Goal: Task Accomplishment & Management: Complete application form

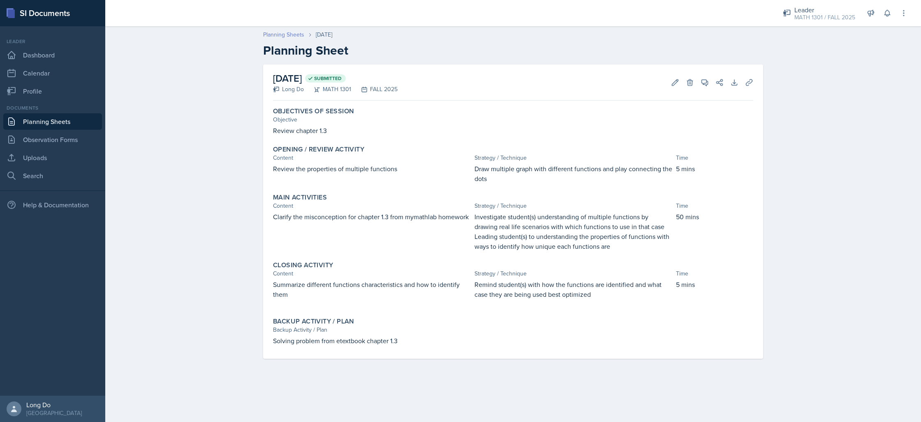
click at [272, 35] on link "Planning Sheets" at bounding box center [283, 34] width 41 height 9
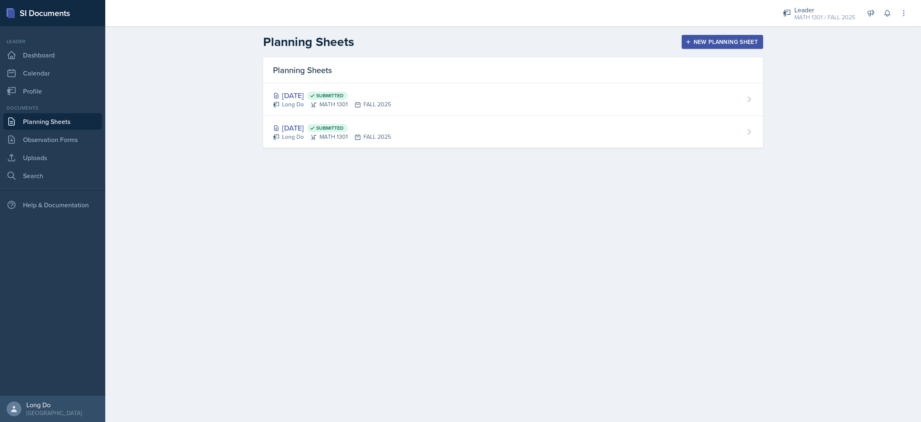
click at [715, 43] on div "New Planning Sheet" at bounding box center [722, 42] width 71 height 7
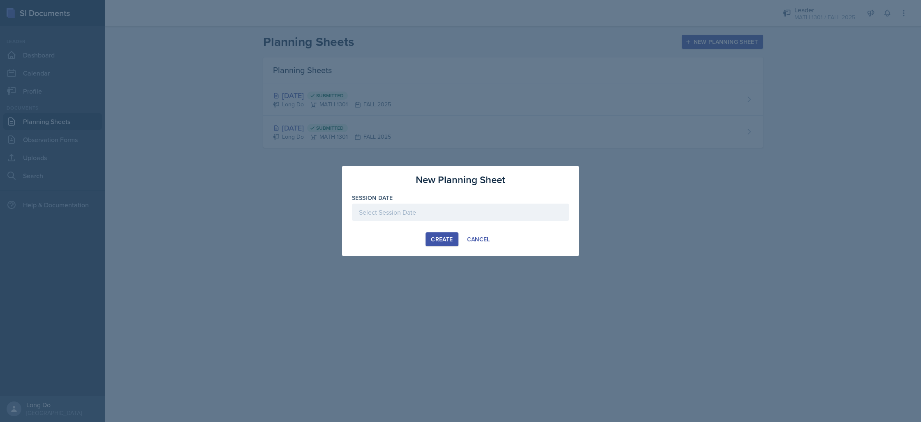
click at [474, 219] on div at bounding box center [460, 212] width 217 height 17
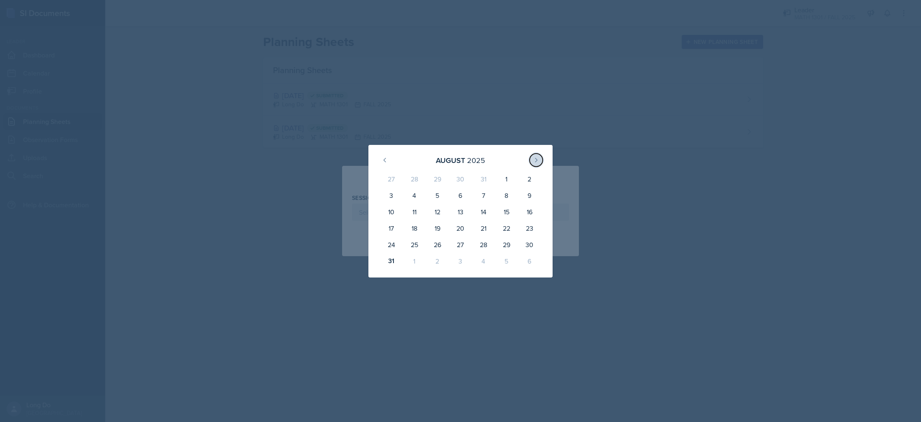
click at [535, 159] on icon at bounding box center [536, 160] width 7 height 7
click at [433, 180] on div "2" at bounding box center [437, 181] width 23 height 20
type input "[DATE]"
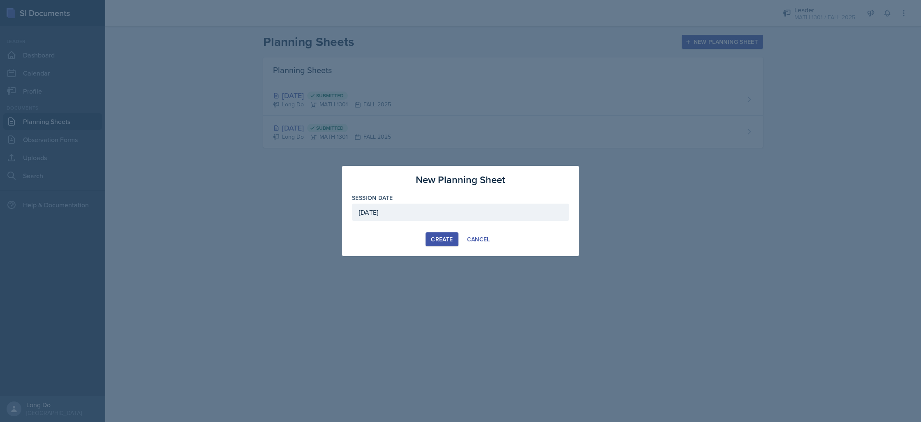
click at [447, 242] on div "Create" at bounding box center [442, 239] width 22 height 7
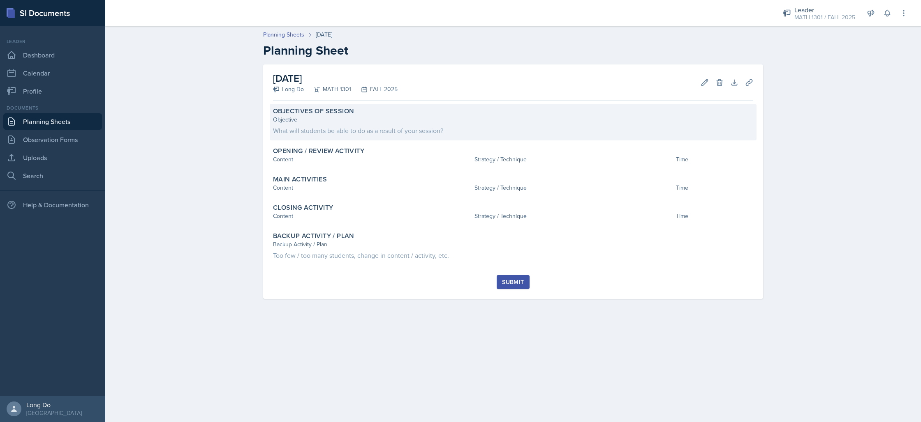
click at [559, 132] on div "What will students be able to do as a result of your session?" at bounding box center [513, 131] width 480 height 10
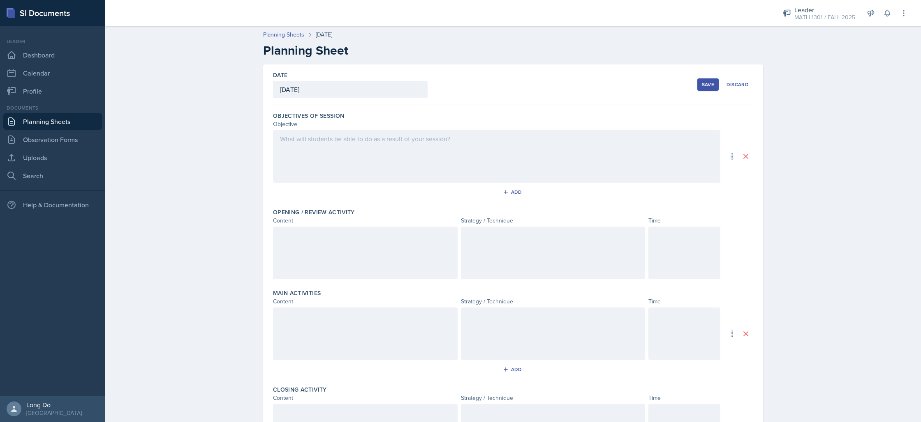
click at [449, 152] on div at bounding box center [496, 156] width 447 height 53
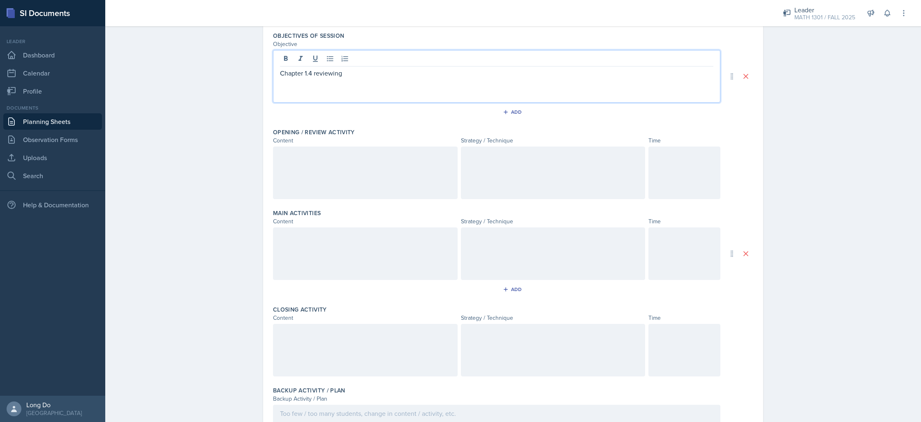
click at [700, 168] on div at bounding box center [684, 173] width 72 height 53
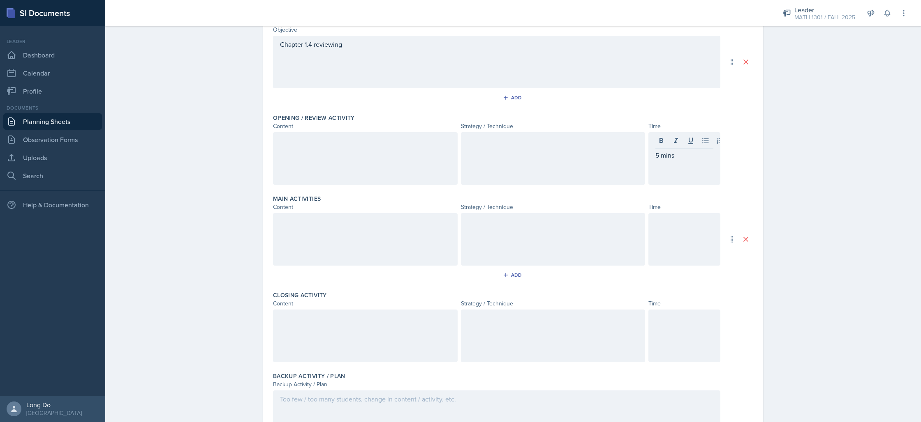
click at [672, 328] on div at bounding box center [684, 336] width 72 height 53
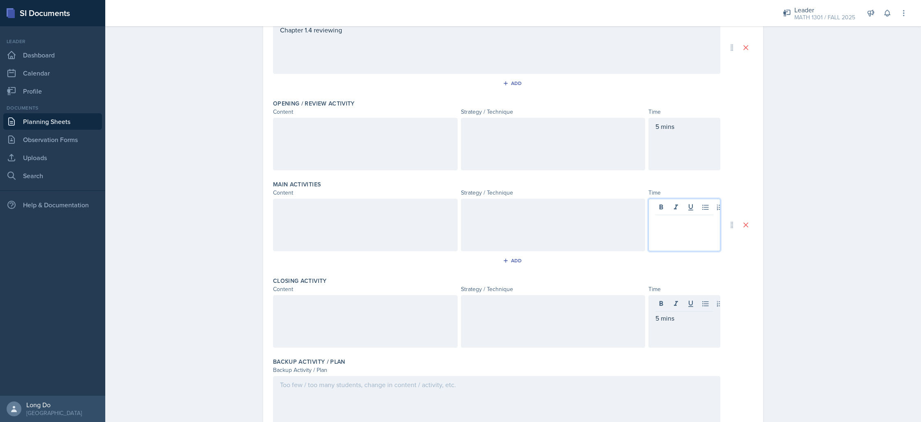
click at [685, 202] on div at bounding box center [684, 225] width 72 height 53
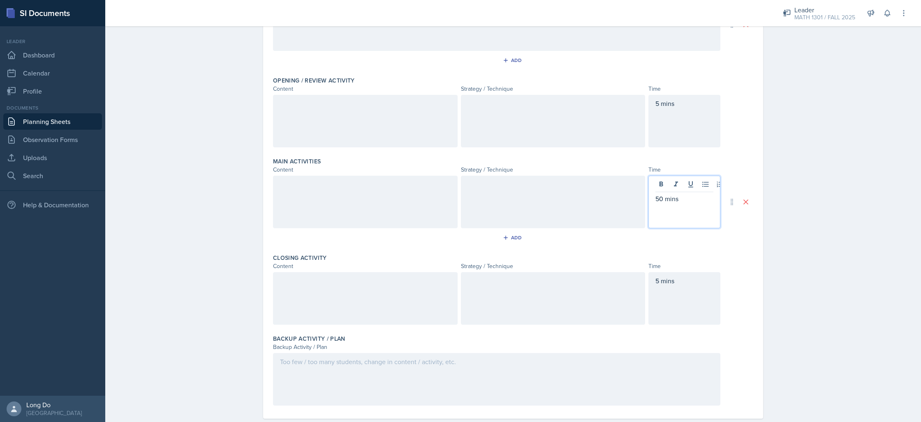
scroll to position [148, 0]
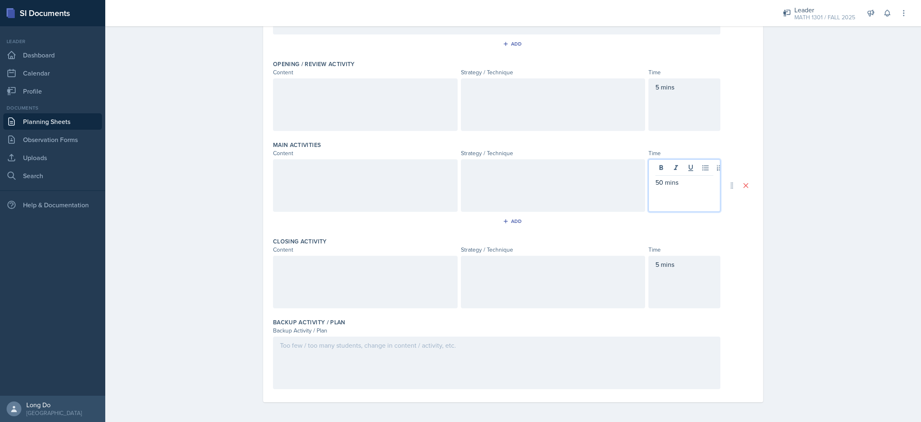
click at [502, 341] on div at bounding box center [496, 363] width 447 height 53
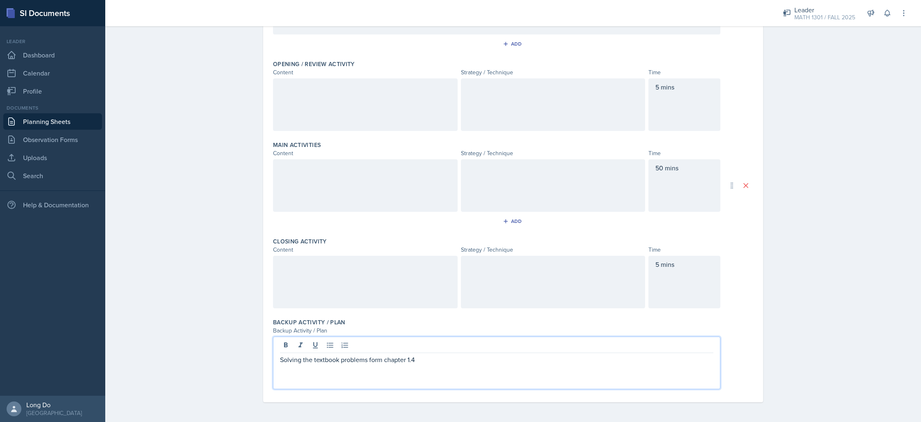
click at [337, 104] on div at bounding box center [365, 104] width 185 height 53
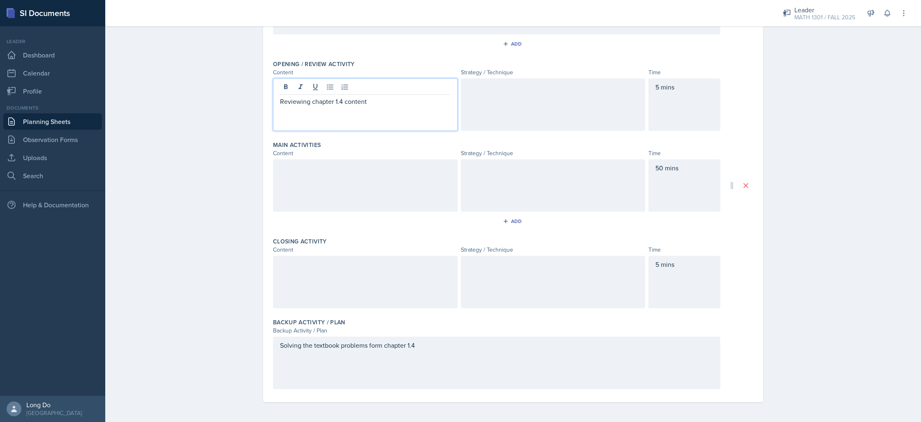
click at [359, 174] on div at bounding box center [365, 185] width 185 height 53
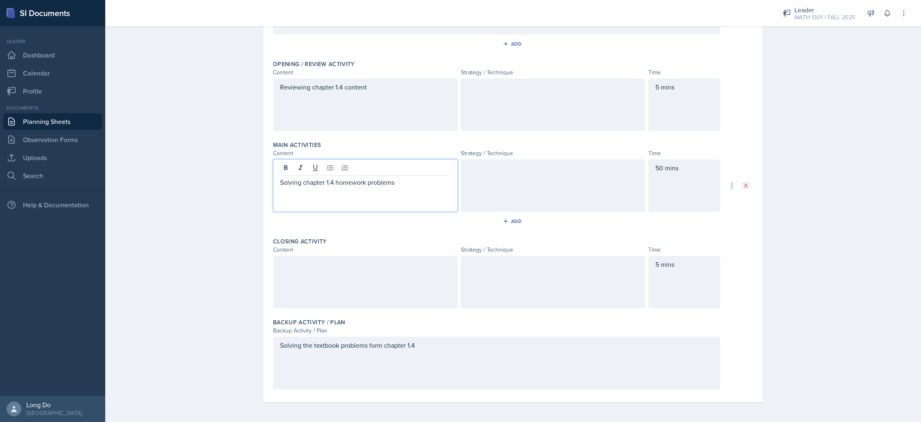
click at [408, 268] on div at bounding box center [365, 282] width 185 height 53
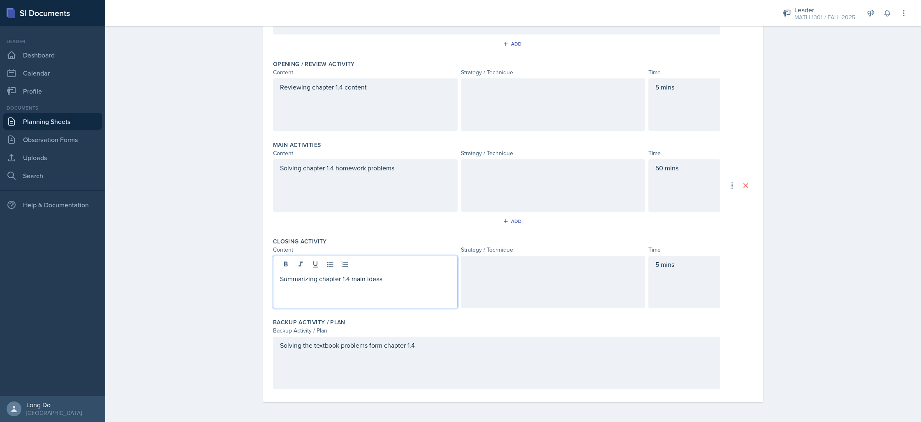
click at [542, 106] on div at bounding box center [553, 104] width 185 height 53
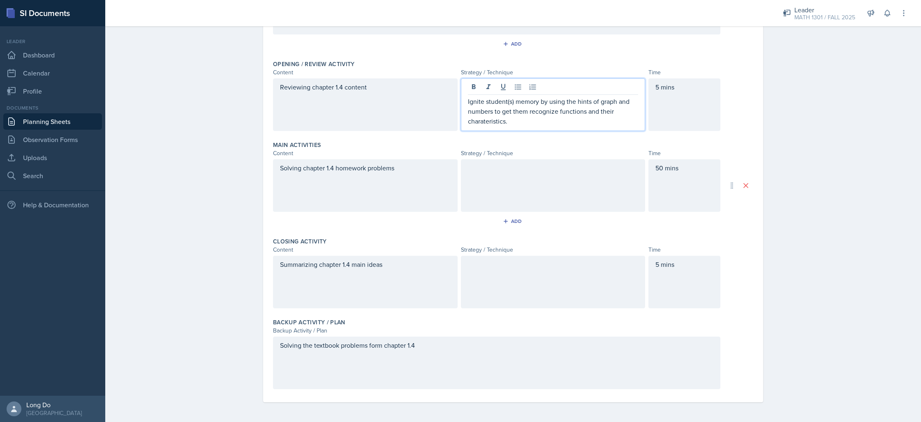
click at [510, 200] on div at bounding box center [553, 185] width 185 height 53
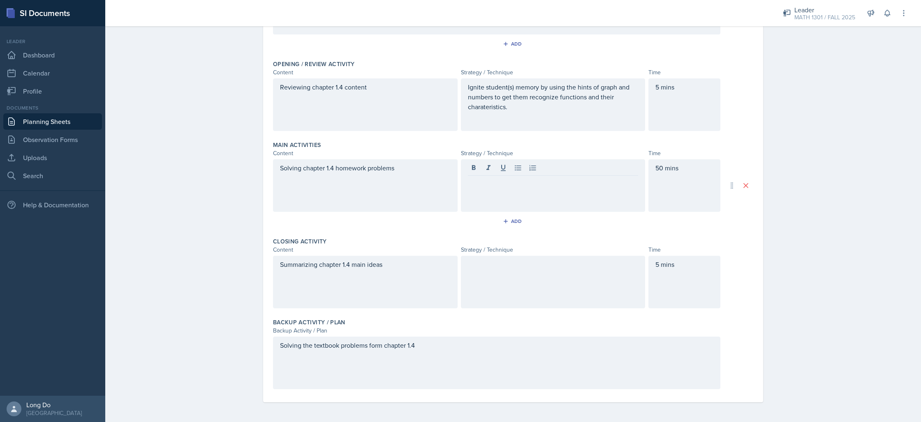
click at [578, 190] on div at bounding box center [553, 185] width 185 height 53
click at [544, 181] on p "Solving the functions from lineaar, quadratic, cubic, polynomial functions." at bounding box center [553, 188] width 171 height 20
click at [573, 192] on p "Solving the functions from linear, quadratic, cubic, polynomial functions." at bounding box center [553, 188] width 171 height 20
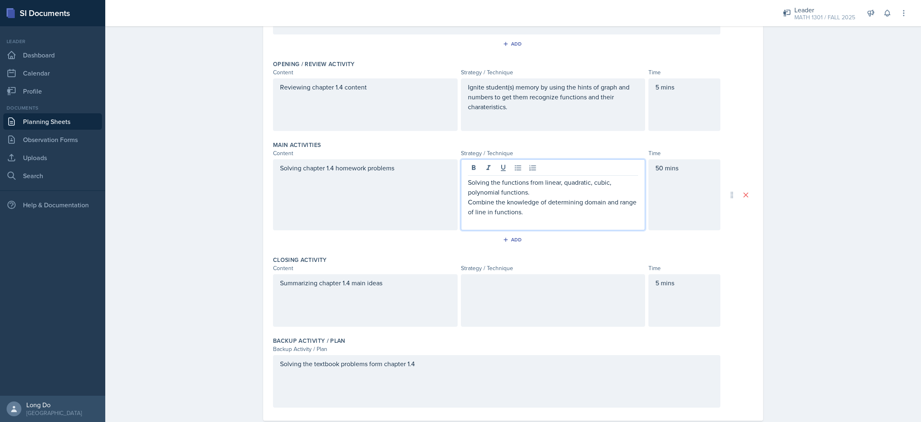
click at [485, 109] on p "Ignite student(s) memory by using the hints of graph and numbers to get them re…" at bounding box center [553, 97] width 171 height 30
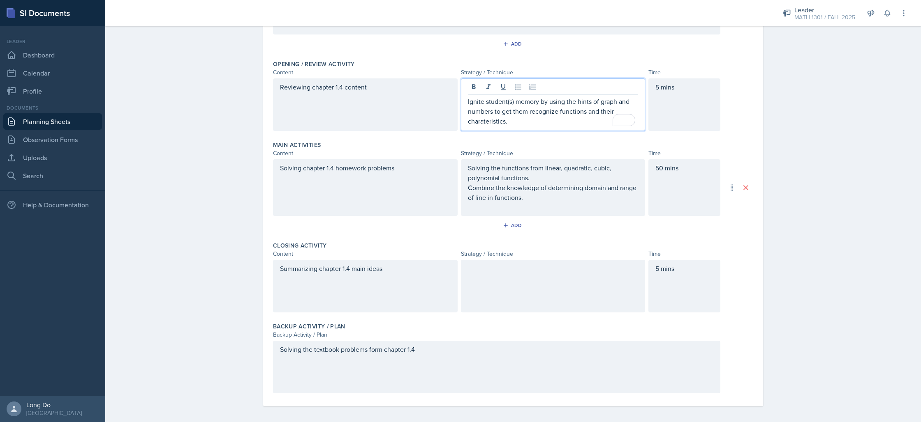
click at [487, 123] on p "Ignite student(s) memory by using the hints of graph and numbers to get them re…" at bounding box center [553, 112] width 171 height 30
click at [488, 122] on p "Ignite student(s) memory by using the hints of graph and numbers to get them re…" at bounding box center [553, 112] width 171 height 30
click at [526, 112] on p "Ignite student(s) memory by using the hints of graph and numbers to get them re…" at bounding box center [553, 112] width 171 height 30
click at [501, 98] on p "Ignite student(s) memory by using the hints of graph and numbers to get them to…" at bounding box center [553, 112] width 171 height 30
click at [506, 102] on p "Ignite student s) memory by using the hints of graphs and numbers to get them t…" at bounding box center [553, 112] width 171 height 30
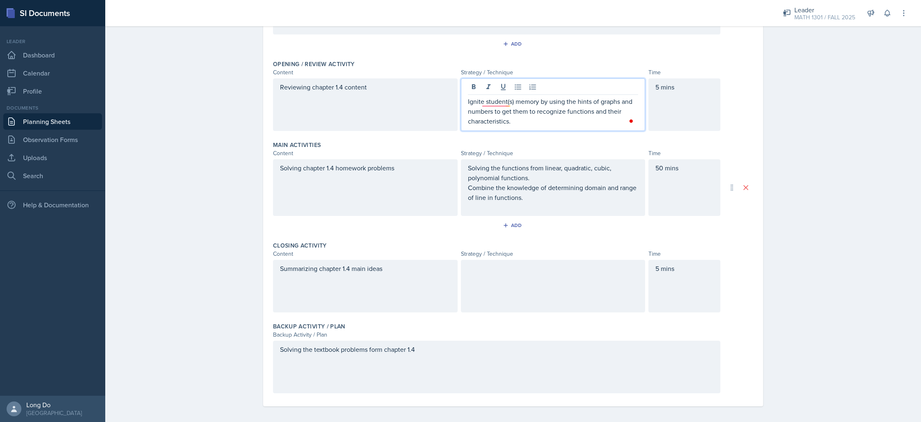
click at [579, 217] on div "Main Activities Content Strategy / Technique Time Solving chapter 1.4 homework …" at bounding box center [513, 188] width 480 height 101
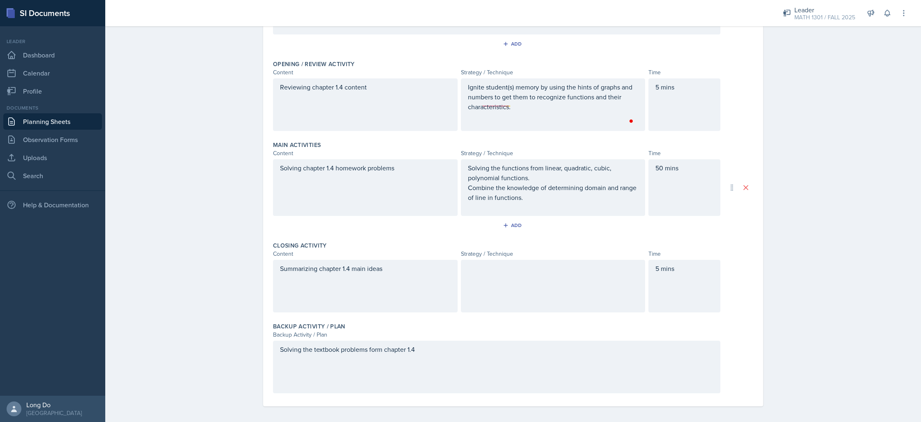
click at [578, 207] on div "Solving the functions from linear, quadratic, cubic, polynomial functions. Comb…" at bounding box center [553, 187] width 171 height 49
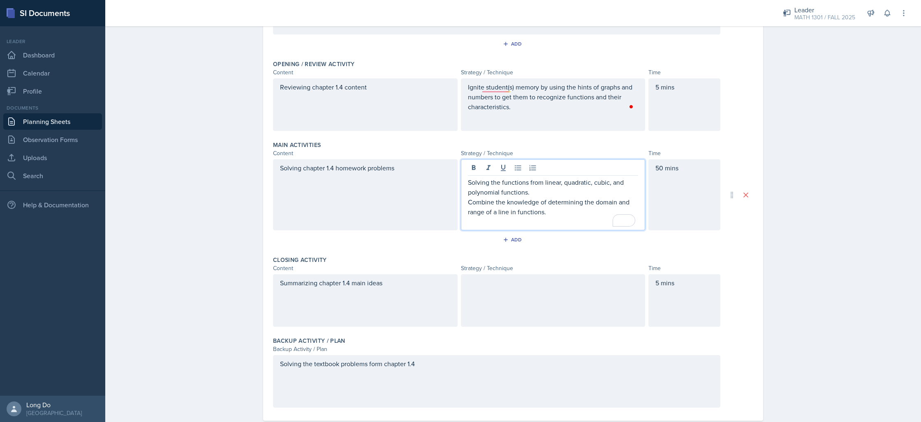
click at [556, 210] on p "Combine the knowledge of determining the domain and range of a line in function…" at bounding box center [553, 207] width 171 height 20
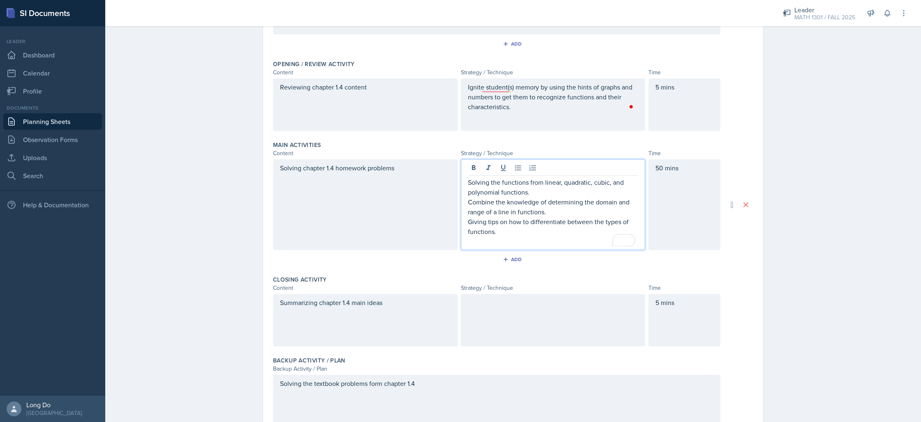
click at [526, 312] on div at bounding box center [553, 320] width 185 height 53
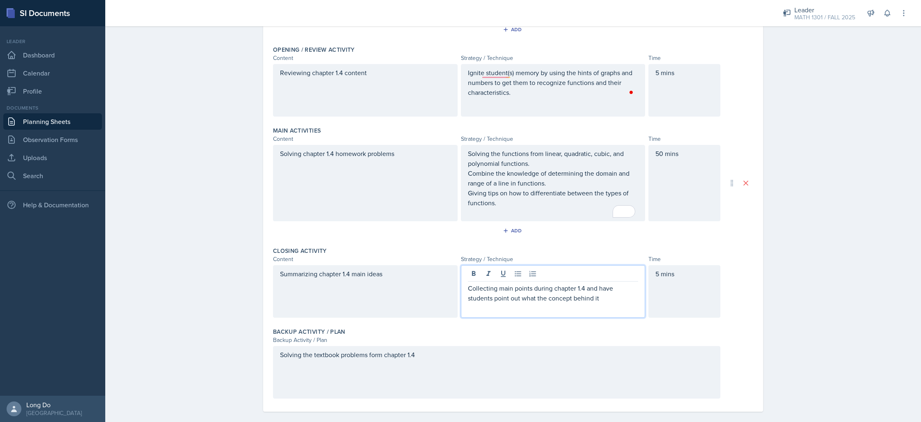
click at [485, 297] on p "Collecting main points during chapter 1.4 and have students point out what the …" at bounding box center [553, 294] width 171 height 20
click at [826, 333] on div "Planning Sheets [DATE] Planning Sheet Date [DATE] [DATE] 27 28 29 30 31 1 2 3 4…" at bounding box center [512, 145] width 815 height 572
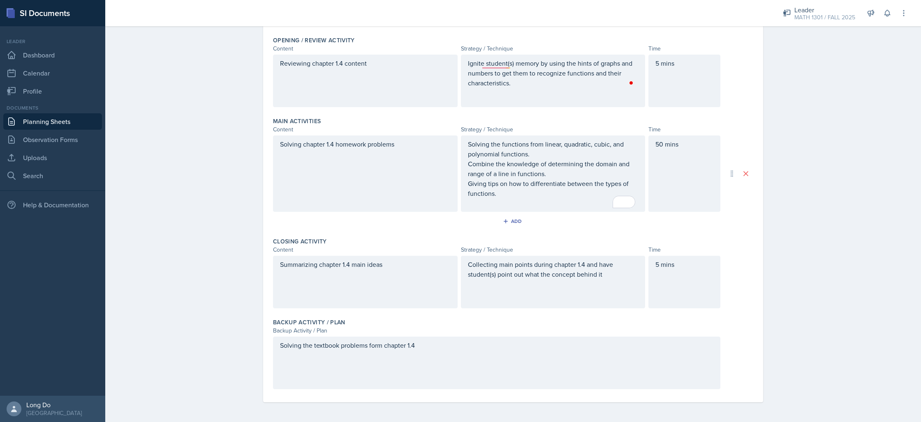
scroll to position [0, 0]
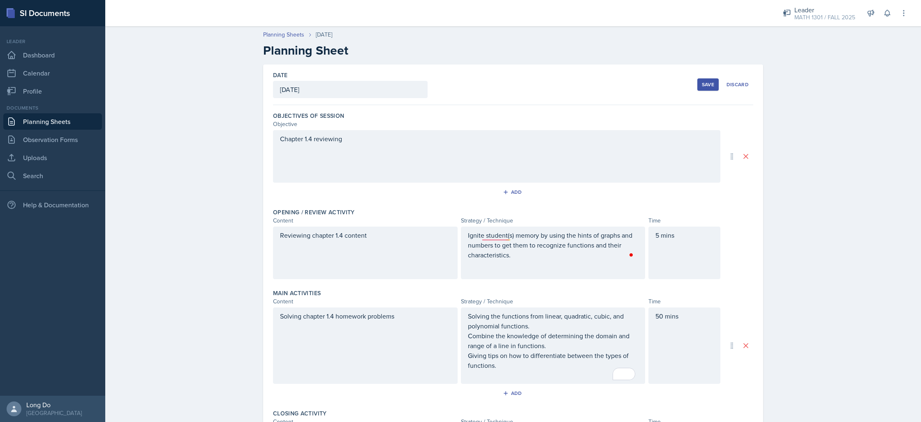
click at [705, 82] on div "Save" at bounding box center [708, 84] width 12 height 7
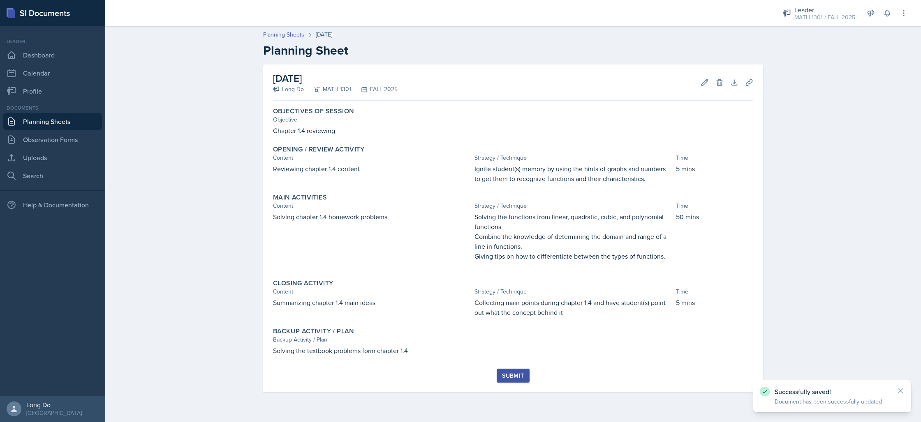
click at [522, 375] on div "Submit" at bounding box center [513, 376] width 22 height 7
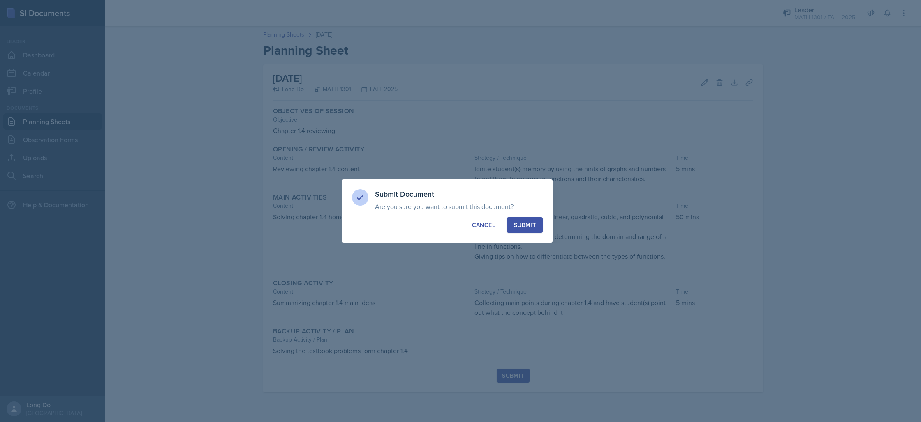
click at [535, 222] on div "Submit" at bounding box center [525, 225] width 22 height 8
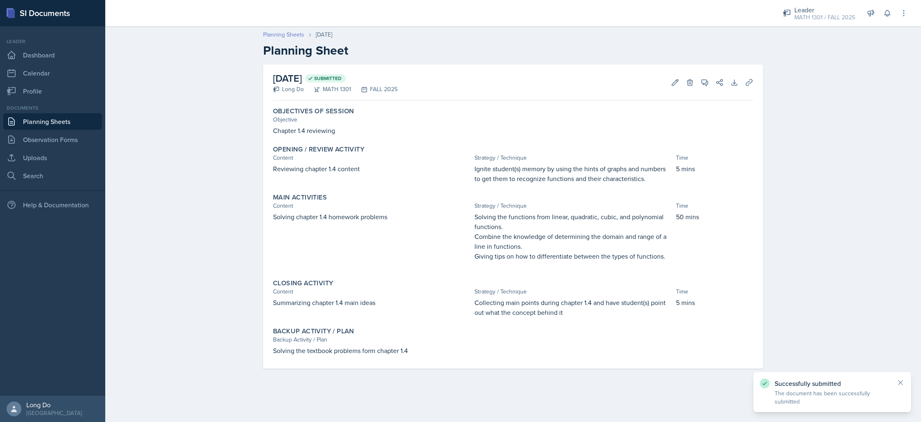
click at [288, 33] on link "Planning Sheets" at bounding box center [283, 34] width 41 height 9
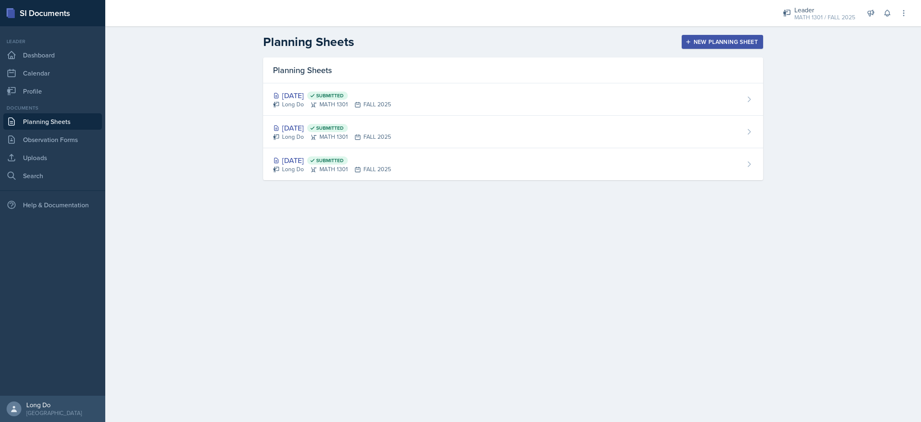
click at [717, 37] on button "New Planning Sheet" at bounding box center [721, 42] width 81 height 14
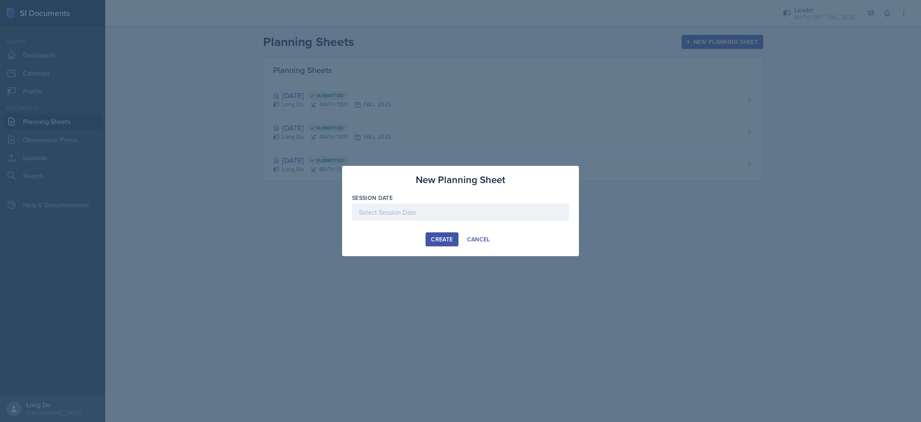
click at [514, 206] on div at bounding box center [460, 212] width 217 height 17
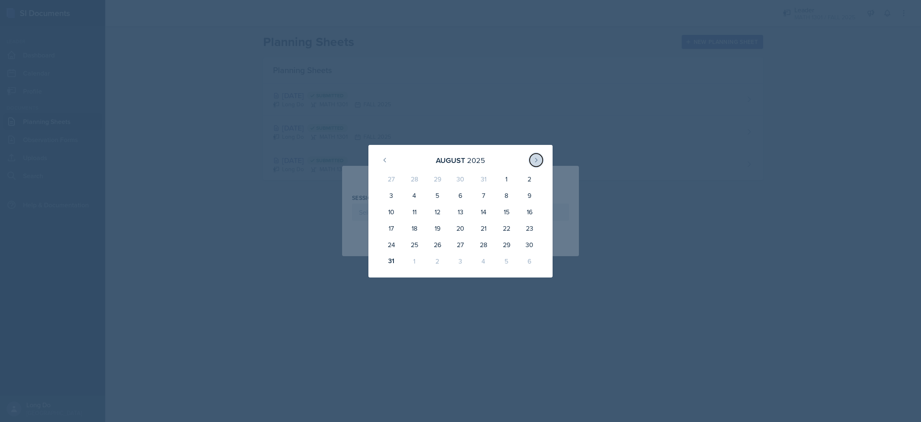
click at [538, 162] on icon at bounding box center [536, 160] width 7 height 7
click at [484, 184] on div "4" at bounding box center [483, 181] width 23 height 20
type input "[DATE]"
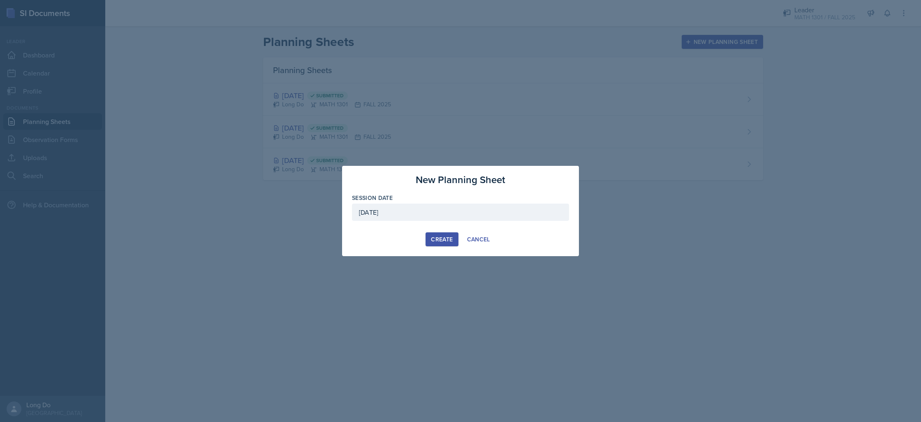
click at [443, 239] on div "Create" at bounding box center [442, 239] width 22 height 7
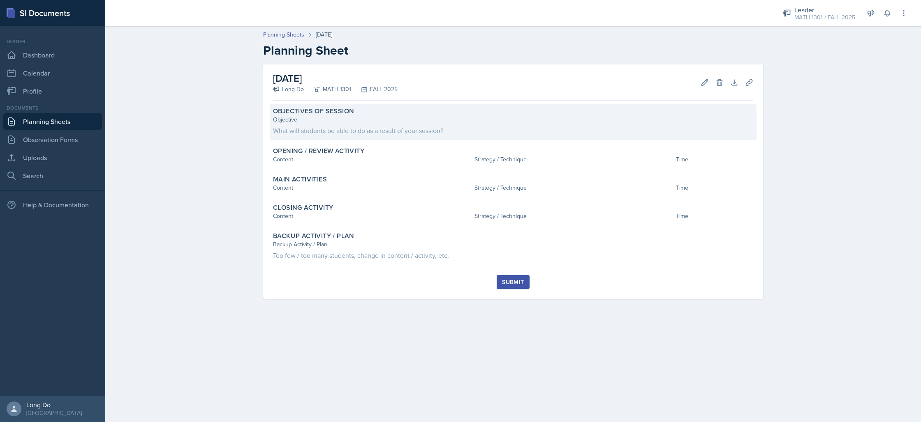
click at [571, 134] on div "What will students be able to do as a result of your session?" at bounding box center [513, 131] width 480 height 10
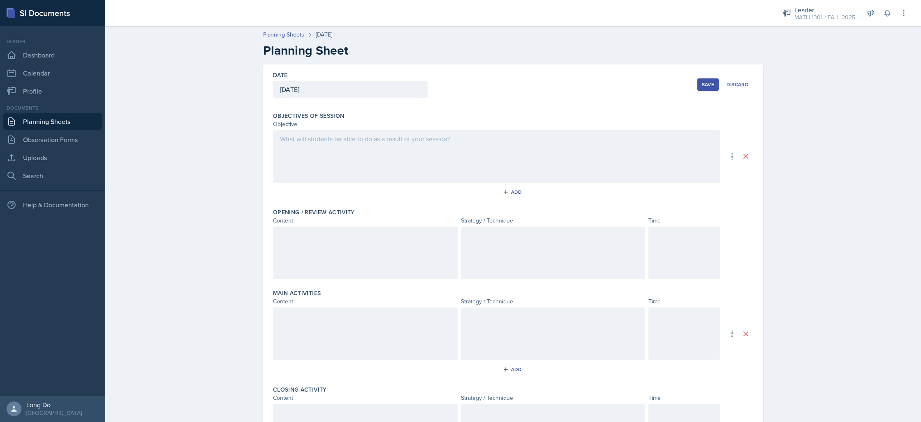
click at [533, 167] on div at bounding box center [496, 156] width 447 height 53
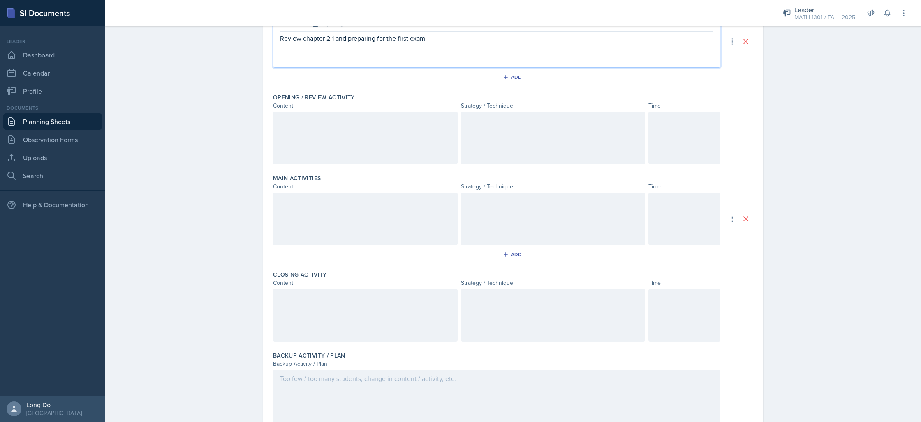
scroll to position [148, 0]
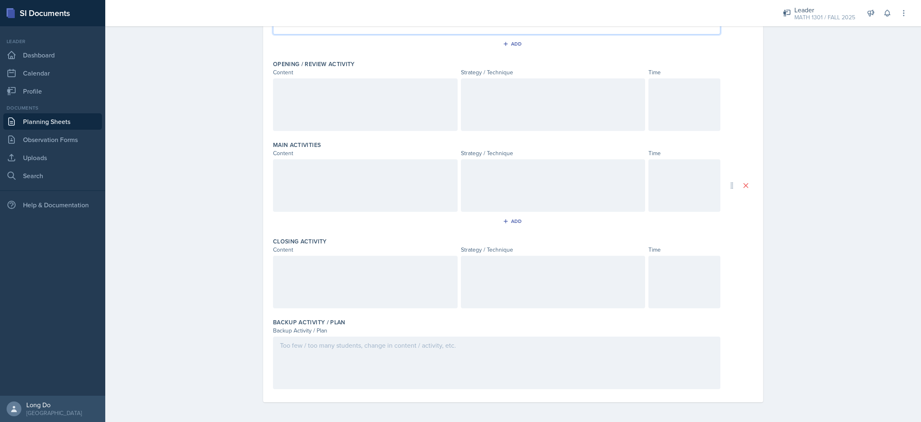
click at [704, 106] on div at bounding box center [684, 104] width 72 height 53
click at [685, 197] on div at bounding box center [684, 185] width 72 height 53
click at [698, 287] on div at bounding box center [684, 282] width 72 height 53
click at [542, 373] on div at bounding box center [496, 363] width 447 height 53
click at [381, 128] on div at bounding box center [365, 104] width 185 height 53
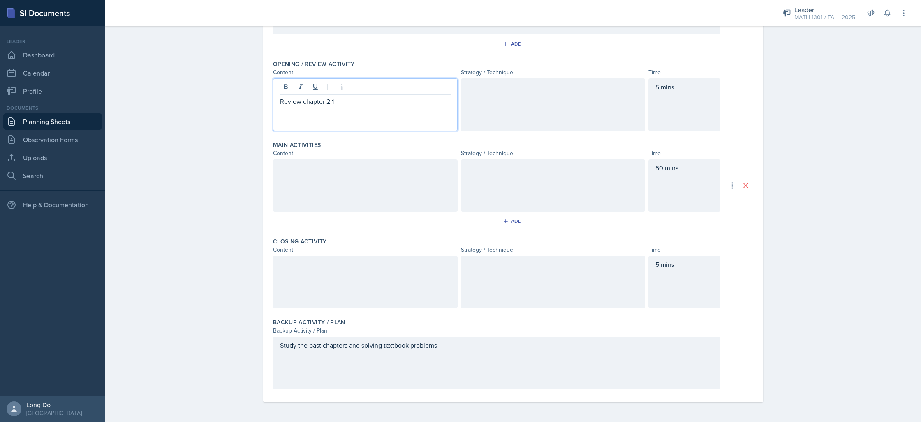
click at [326, 178] on div at bounding box center [365, 185] width 185 height 53
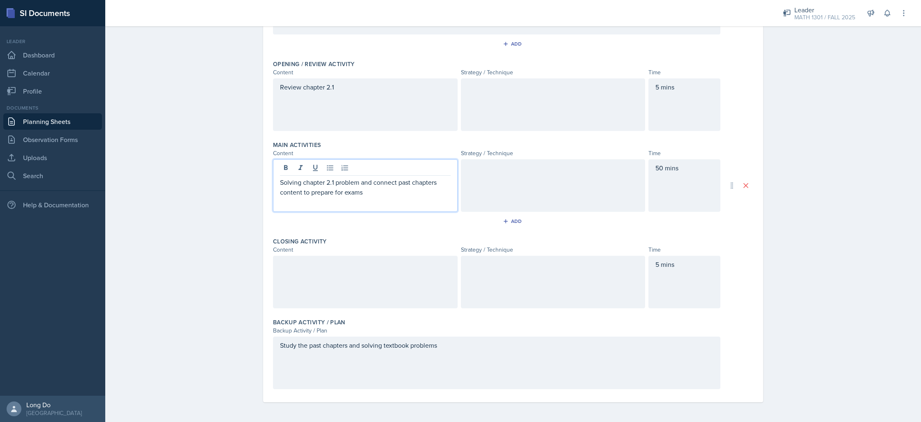
click at [332, 272] on div at bounding box center [365, 282] width 185 height 53
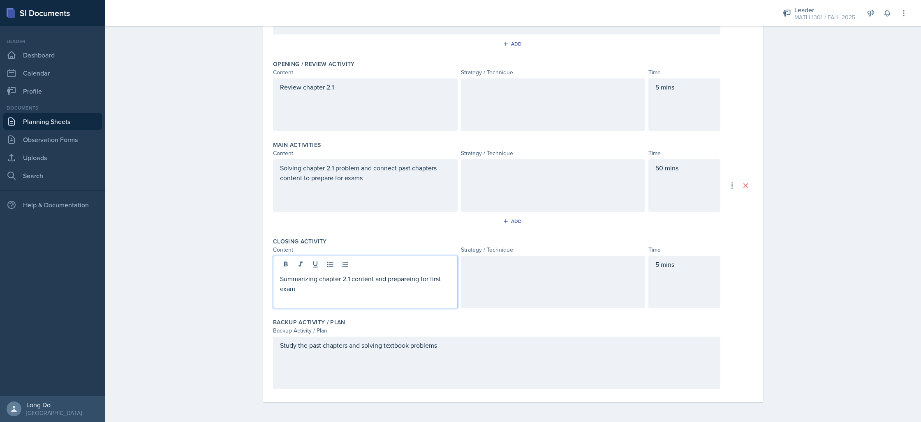
click at [402, 278] on p "Summarizing chapter 2.1 content and prepareing for first exam" at bounding box center [365, 284] width 171 height 20
click at [400, 278] on p "Summarizing chapter 2.1 content and prepareing for first exam" at bounding box center [365, 284] width 171 height 20
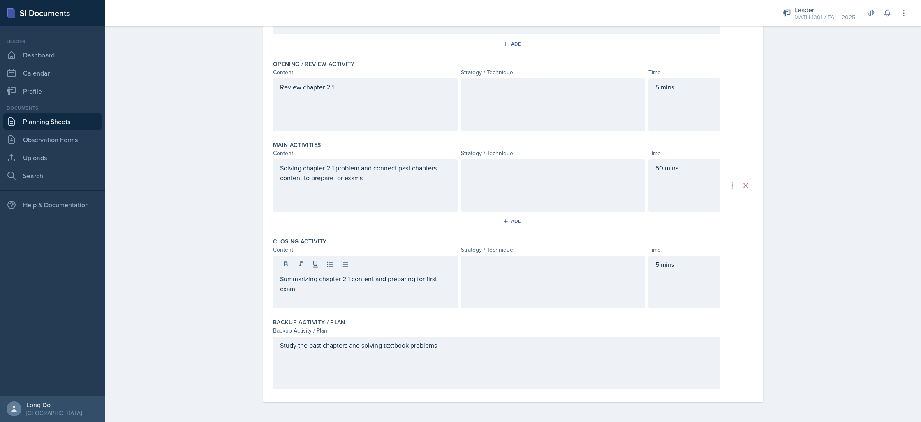
click at [565, 120] on div at bounding box center [553, 104] width 185 height 53
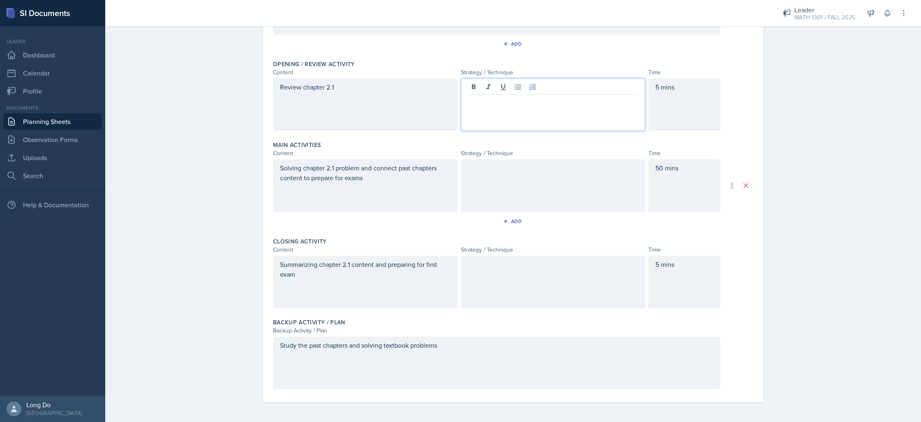
click at [570, 106] on p at bounding box center [553, 102] width 171 height 10
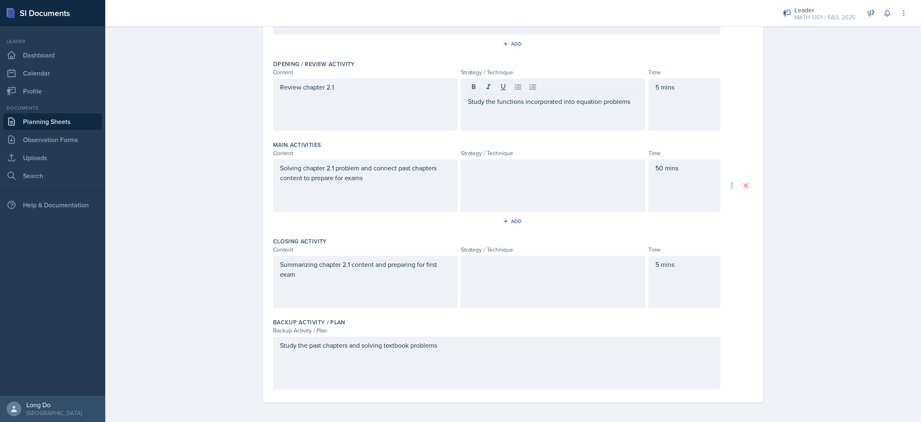
click at [561, 205] on div at bounding box center [553, 185] width 185 height 53
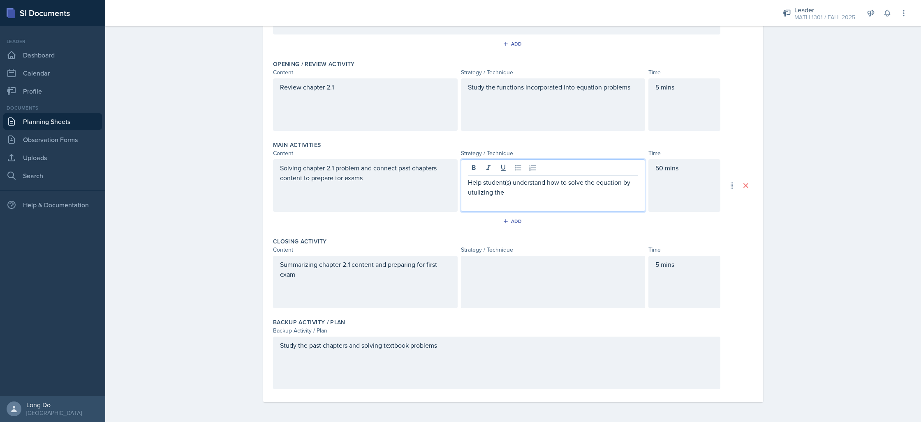
click at [479, 191] on p "Help student(s) understand how to solve the equation by utulizing the" at bounding box center [553, 188] width 171 height 20
click at [518, 196] on p "Help student(s) understand how to solve the equation by utilizing the" at bounding box center [553, 188] width 171 height 20
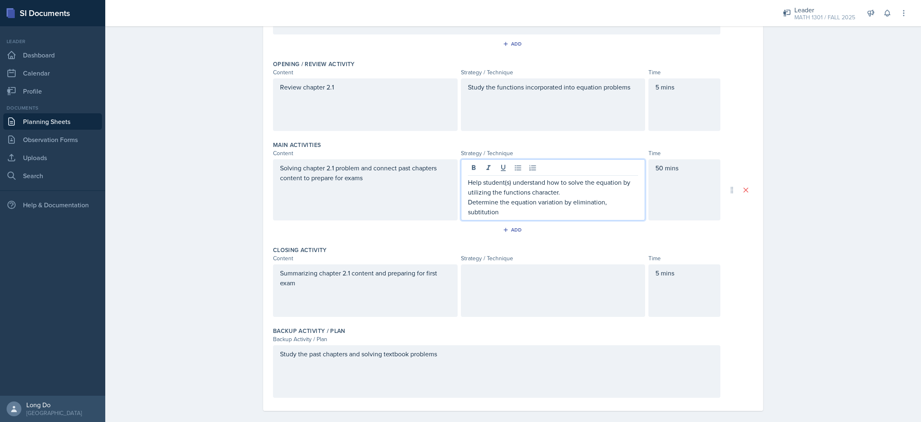
scroll to position [157, 0]
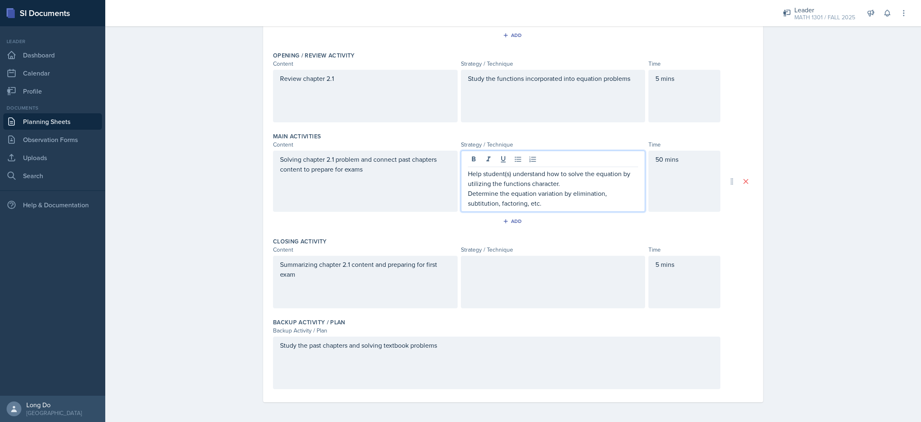
click at [478, 202] on p "Determine the equation variation by elimination, subtitution, factoring, etc." at bounding box center [553, 199] width 171 height 20
click at [556, 274] on div at bounding box center [553, 282] width 185 height 53
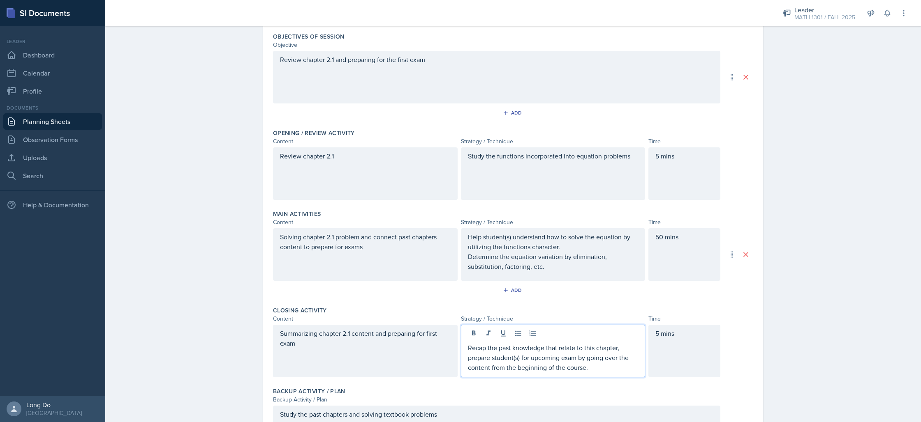
scroll to position [0, 0]
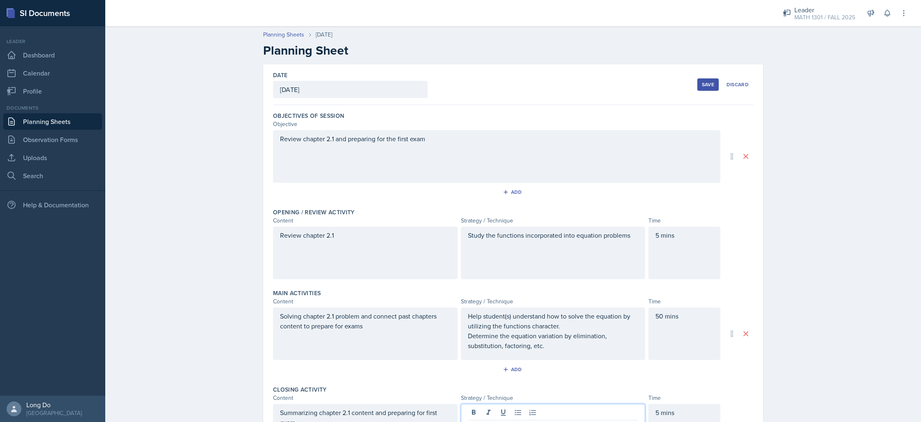
click at [702, 85] on div "Save" at bounding box center [708, 84] width 12 height 7
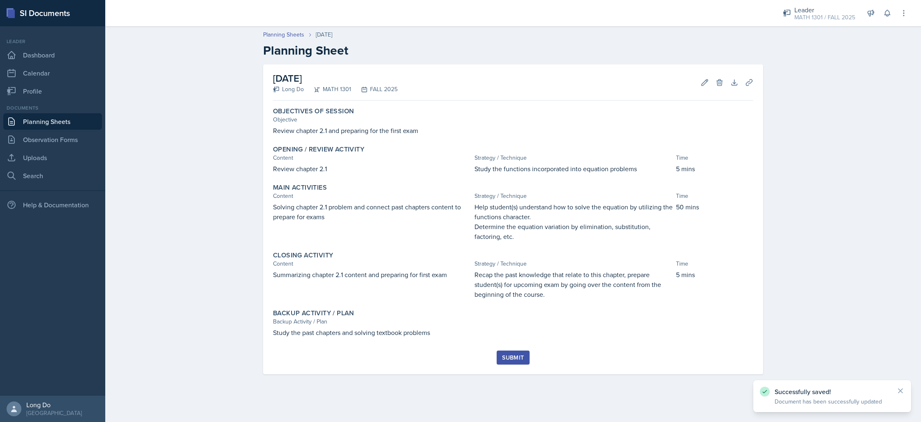
click at [522, 357] on div "Submit" at bounding box center [513, 358] width 22 height 7
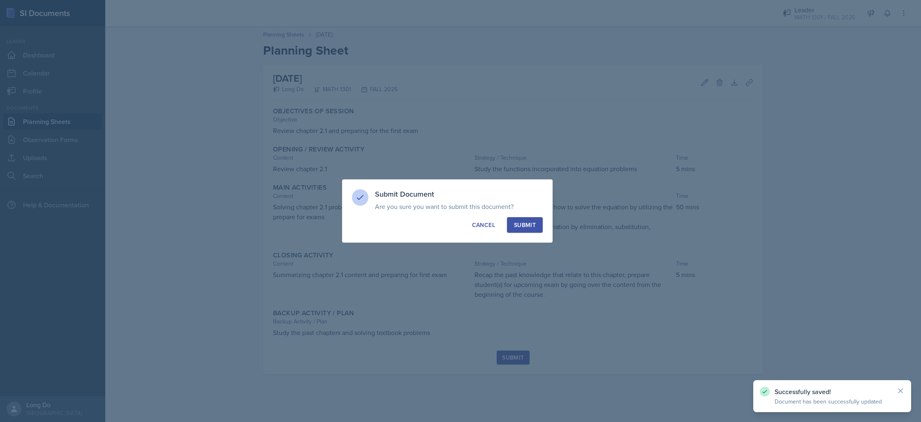
click at [518, 227] on div "Submit" at bounding box center [525, 225] width 22 height 8
